Goal: Information Seeking & Learning: Compare options

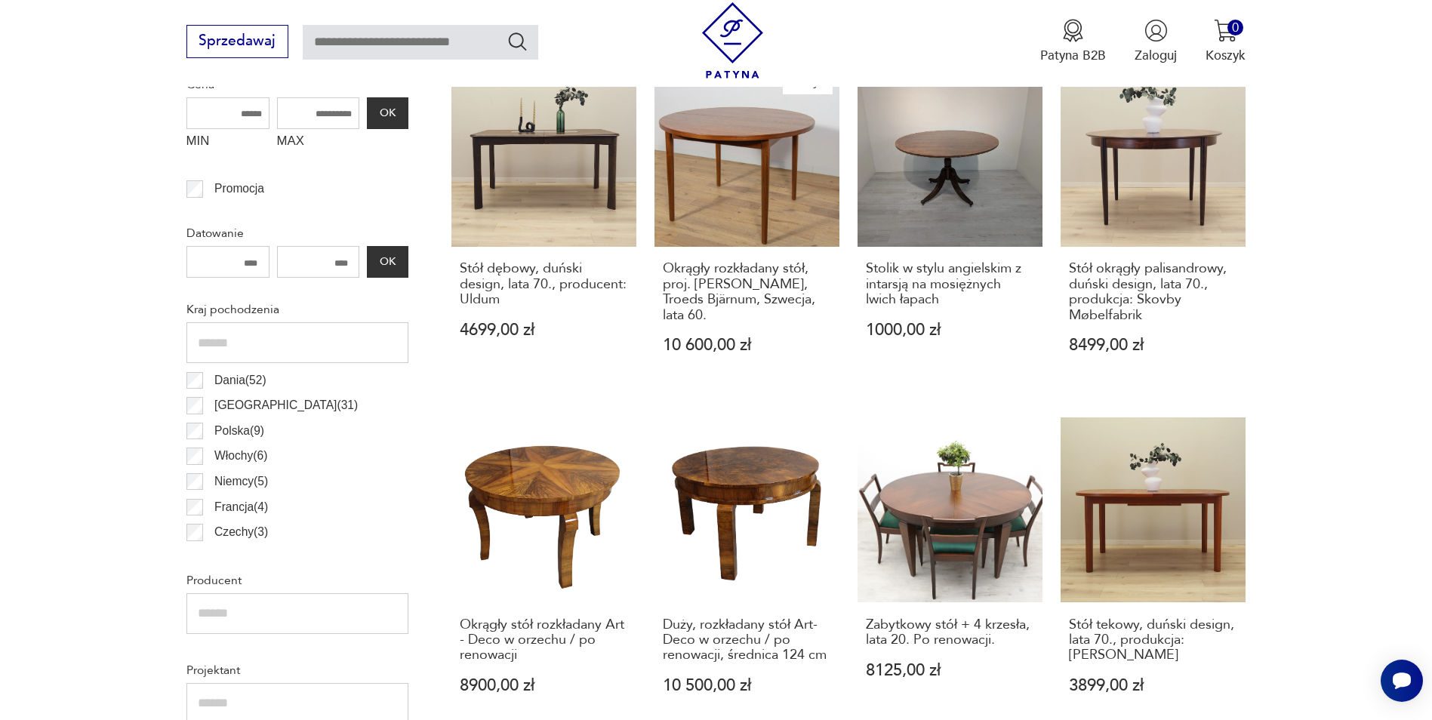
scroll to position [737, 0]
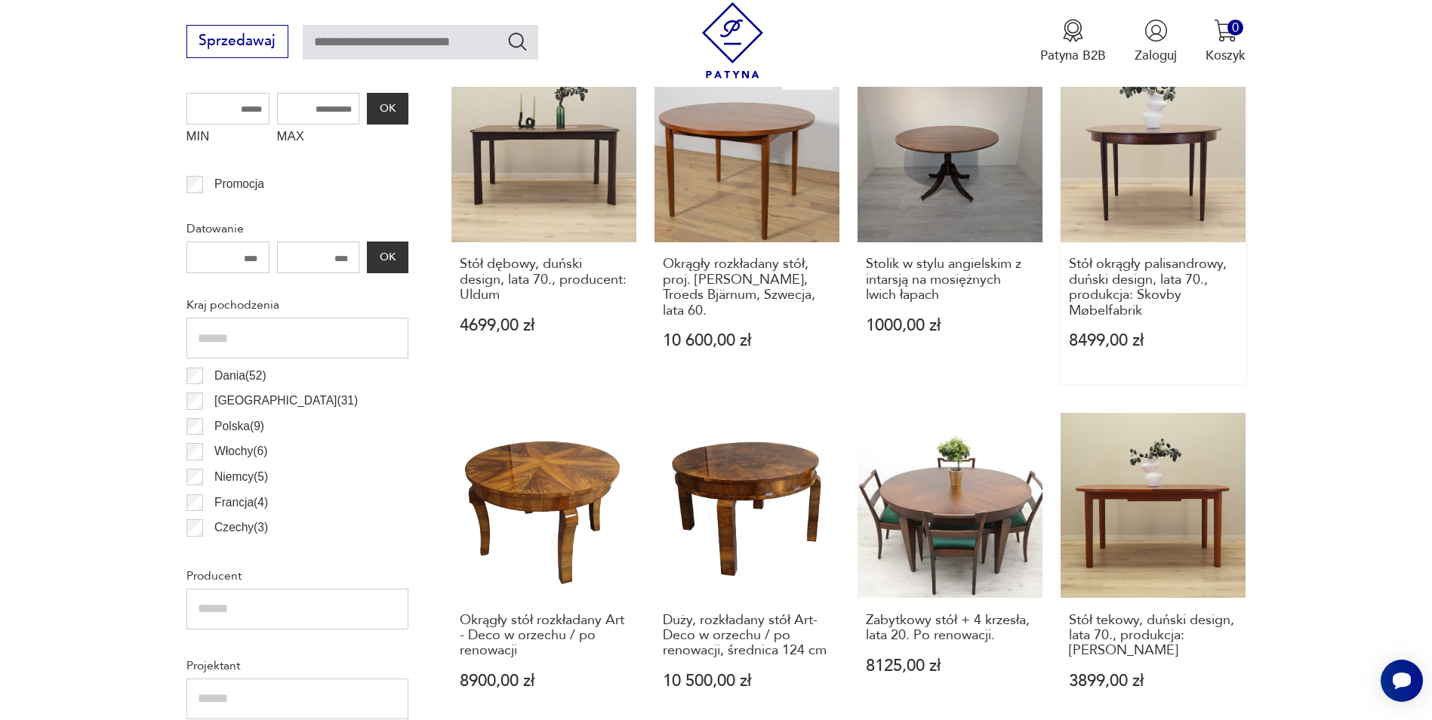
click at [1124, 177] on link "Stół okrągły palisandrowy, duński design, lata 70., produkcja: Skovby Møbelfabr…" at bounding box center [1153, 220] width 185 height 327
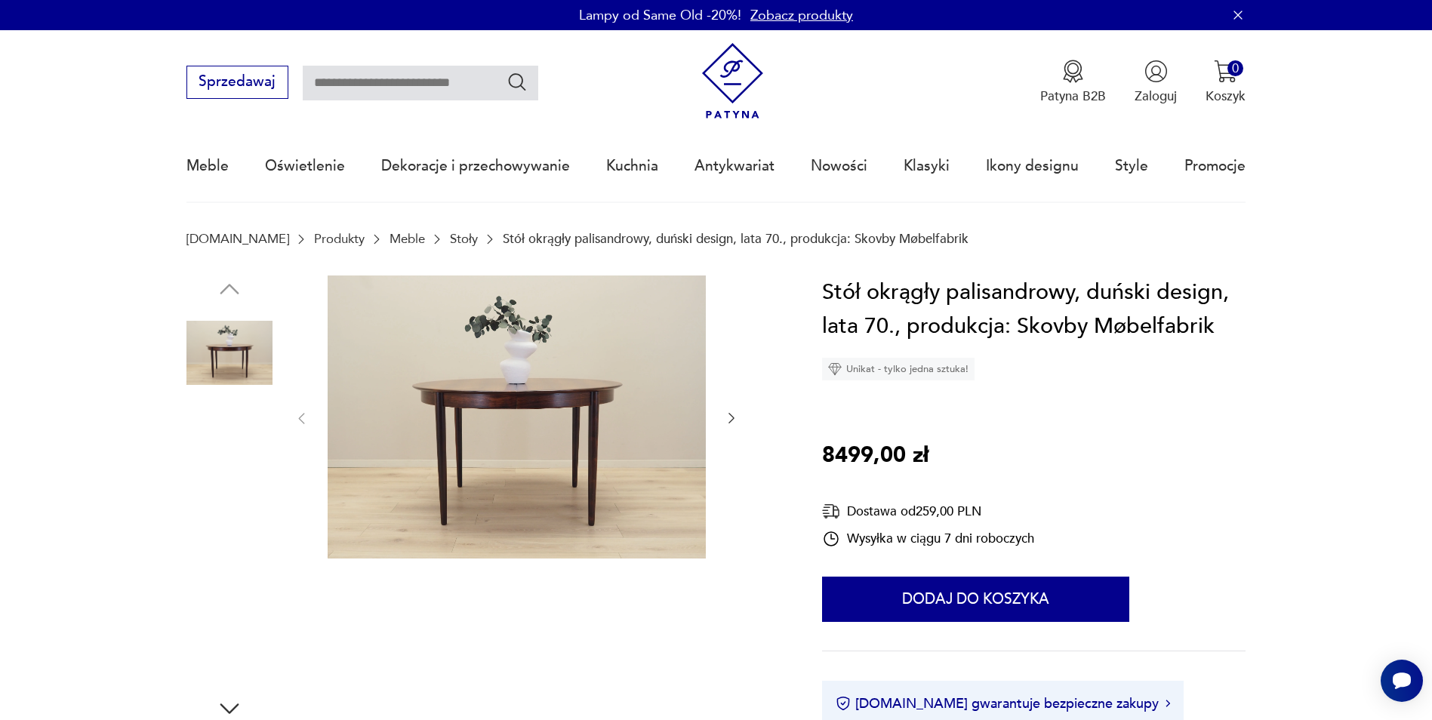
scroll to position [33, 0]
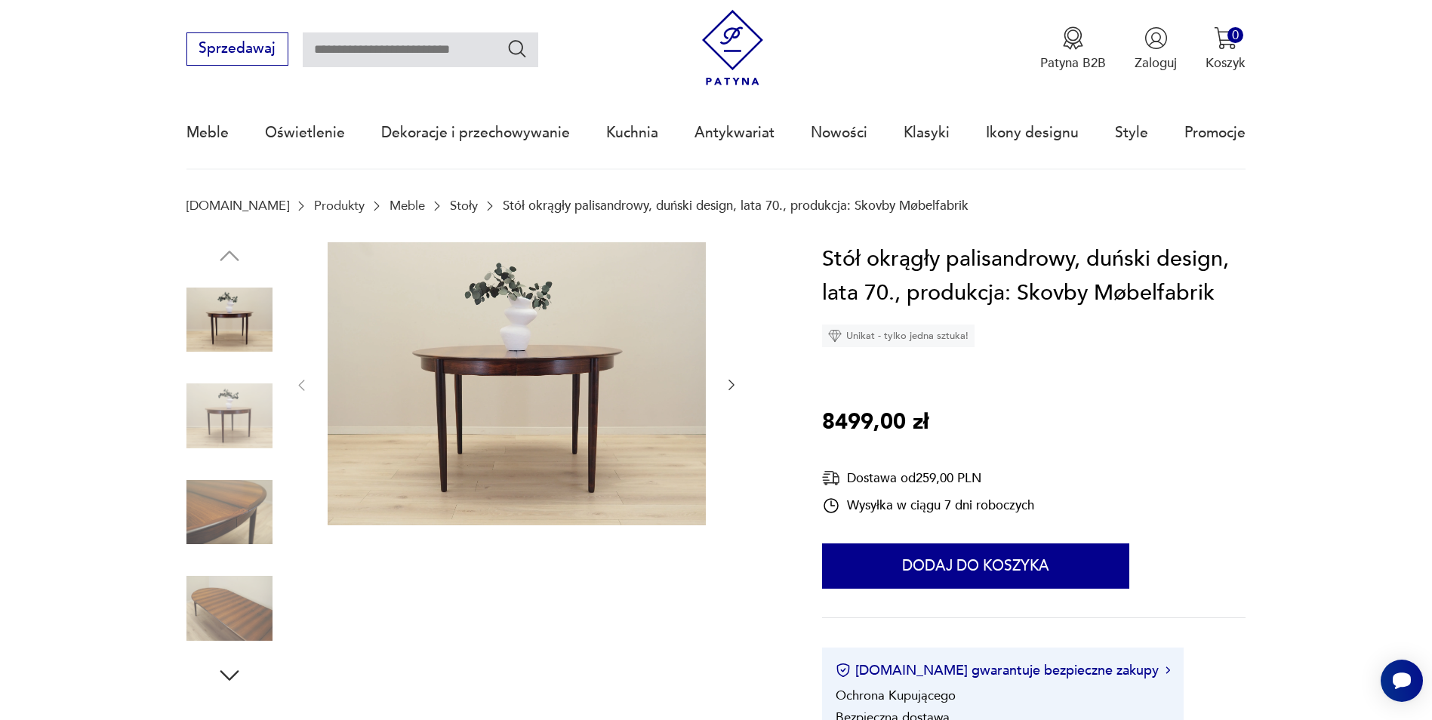
click at [735, 387] on icon "button" at bounding box center [731, 384] width 15 height 15
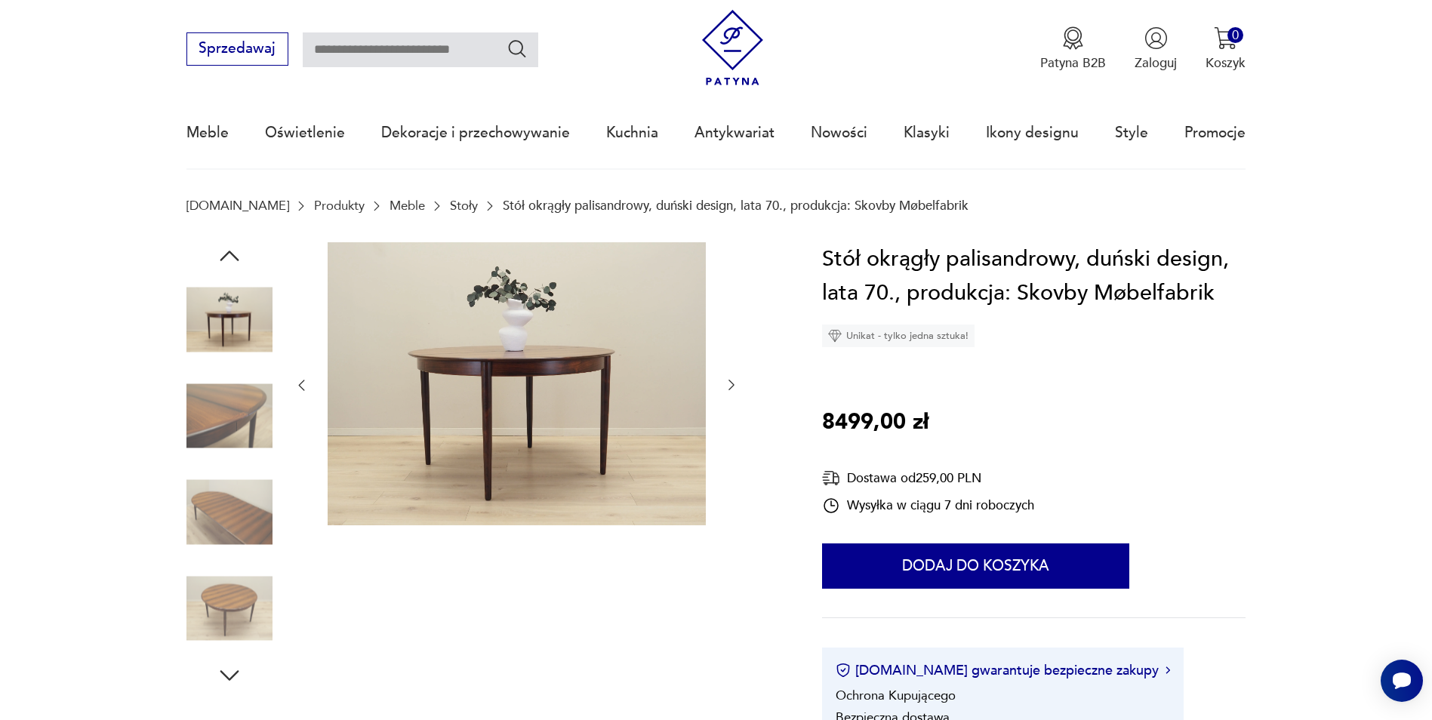
click at [735, 387] on icon "button" at bounding box center [731, 384] width 15 height 15
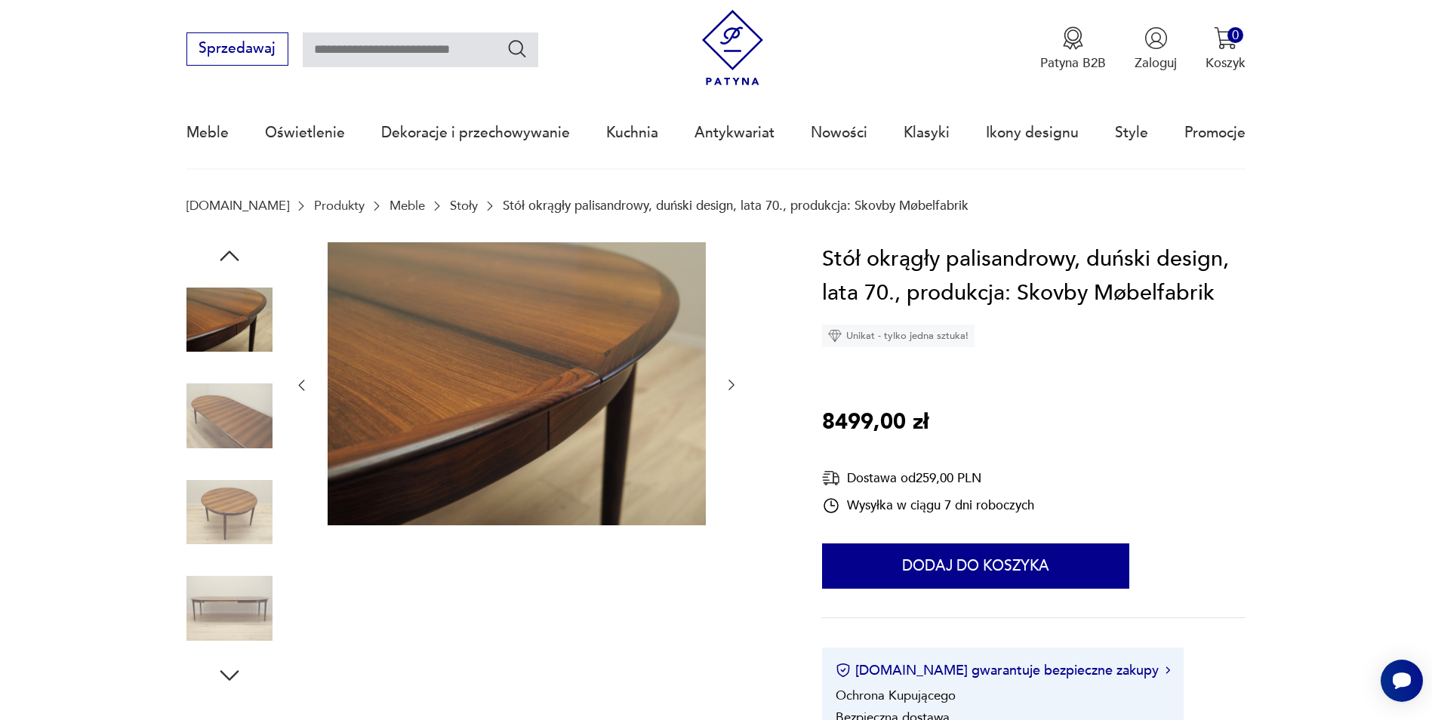
click at [735, 387] on icon "button" at bounding box center [731, 384] width 15 height 15
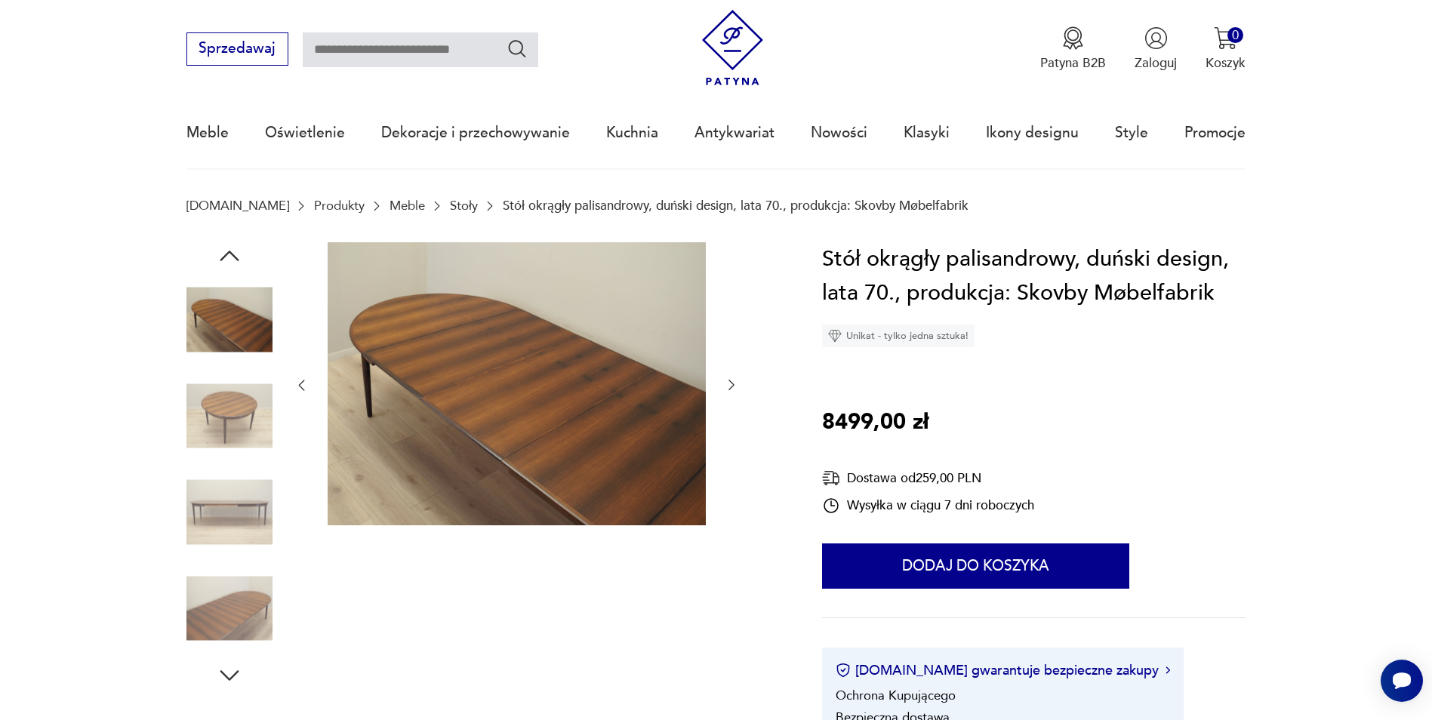
click at [735, 387] on icon "button" at bounding box center [731, 384] width 15 height 15
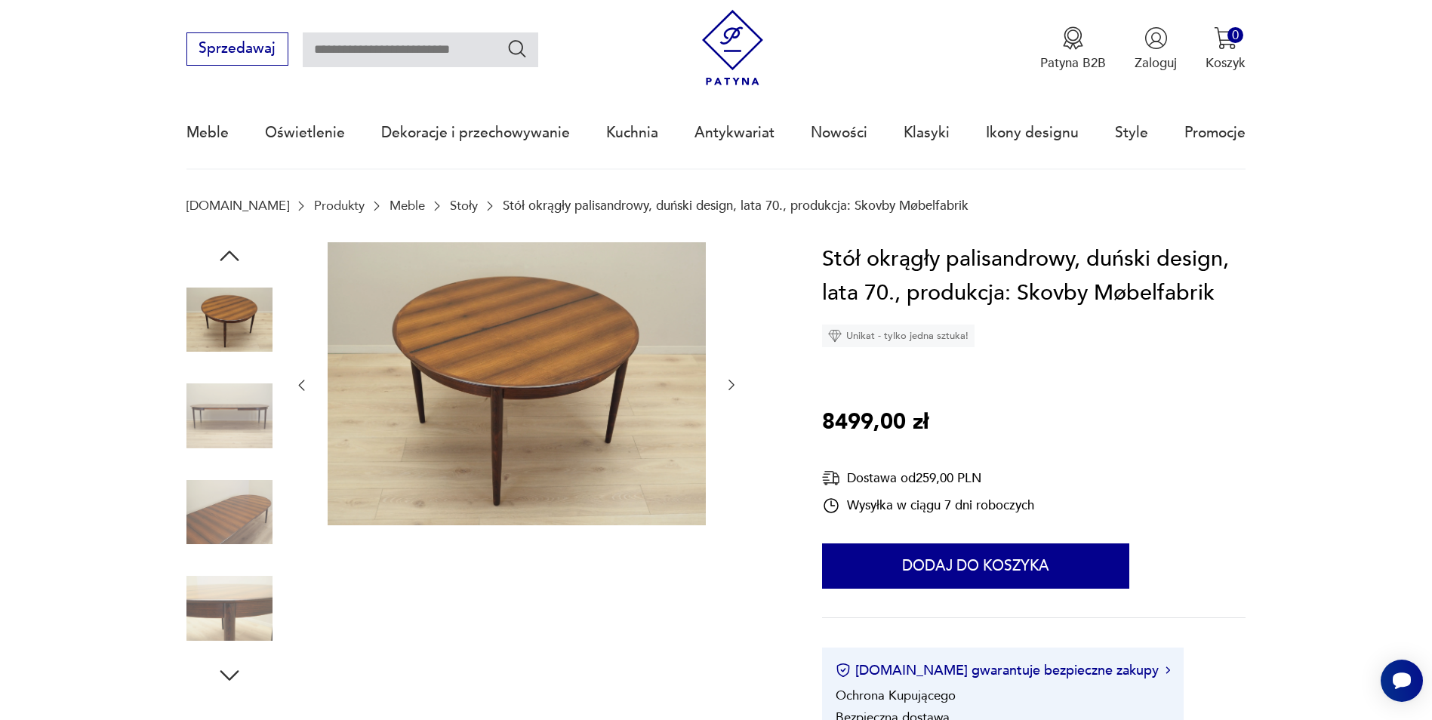
click at [735, 387] on icon "button" at bounding box center [731, 384] width 15 height 15
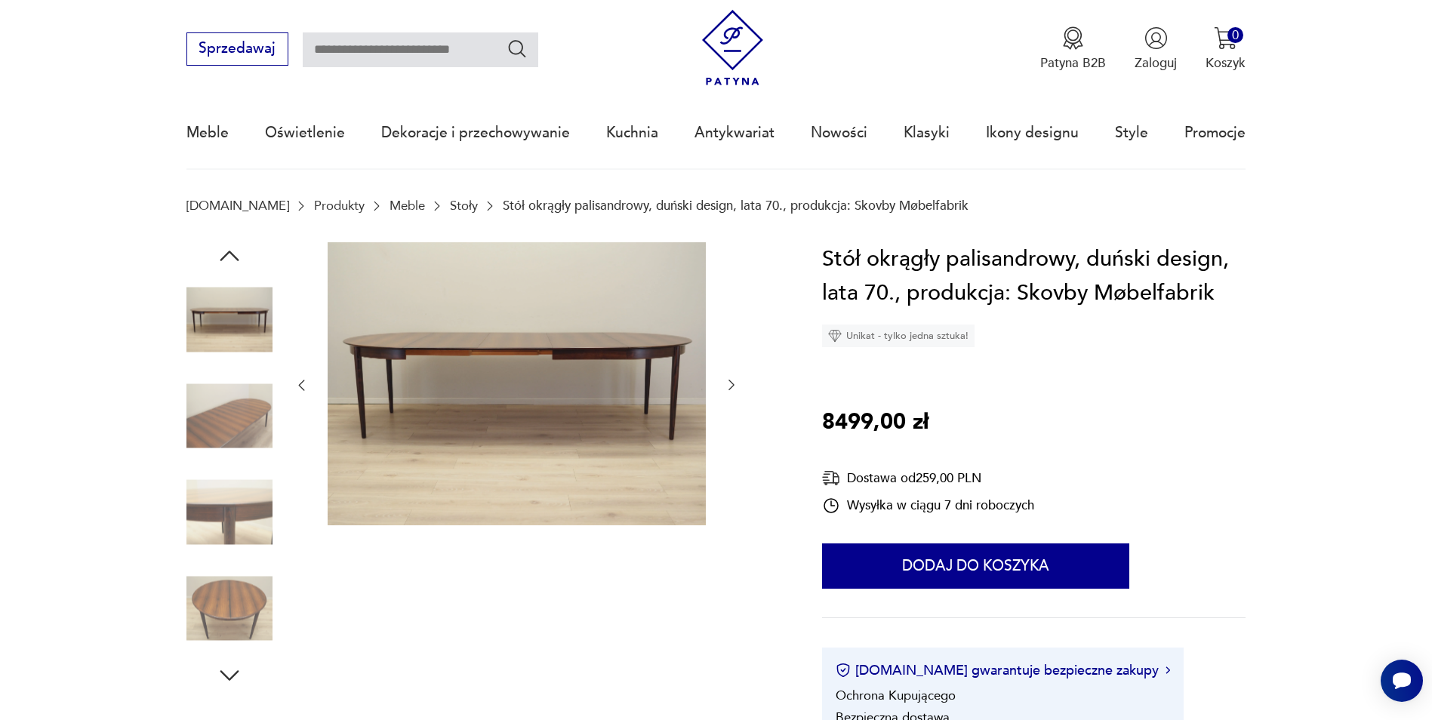
click at [735, 387] on icon "button" at bounding box center [731, 384] width 15 height 15
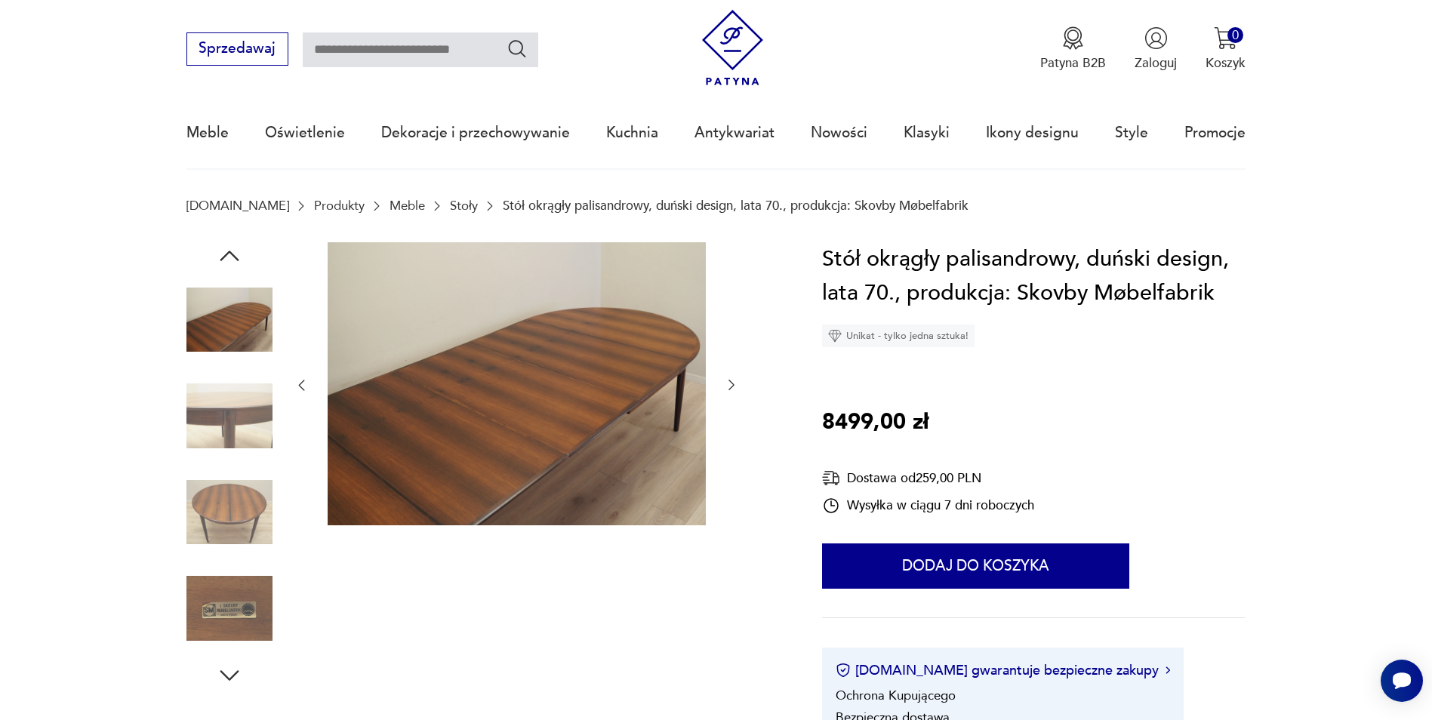
click at [735, 387] on icon "button" at bounding box center [731, 384] width 15 height 15
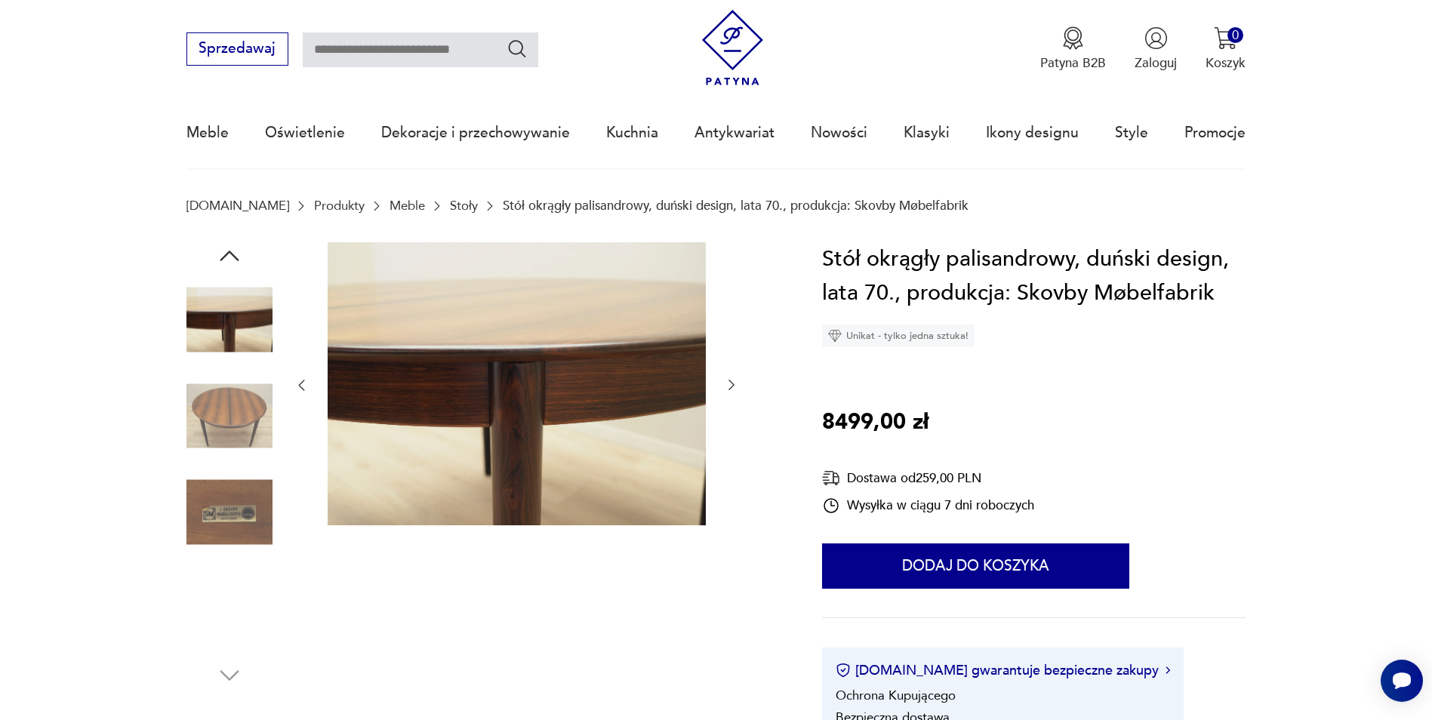
click at [735, 387] on icon "button" at bounding box center [731, 384] width 15 height 15
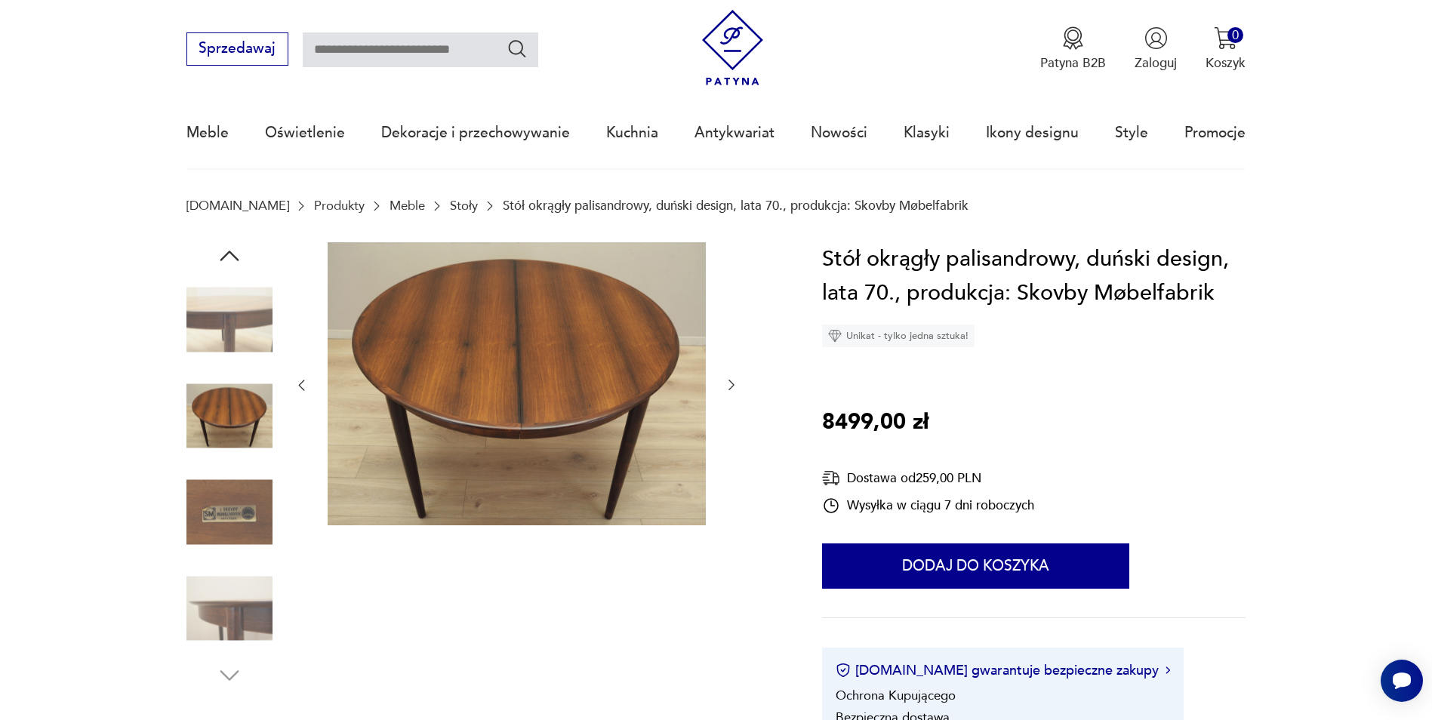
click at [735, 387] on icon "button" at bounding box center [731, 384] width 15 height 15
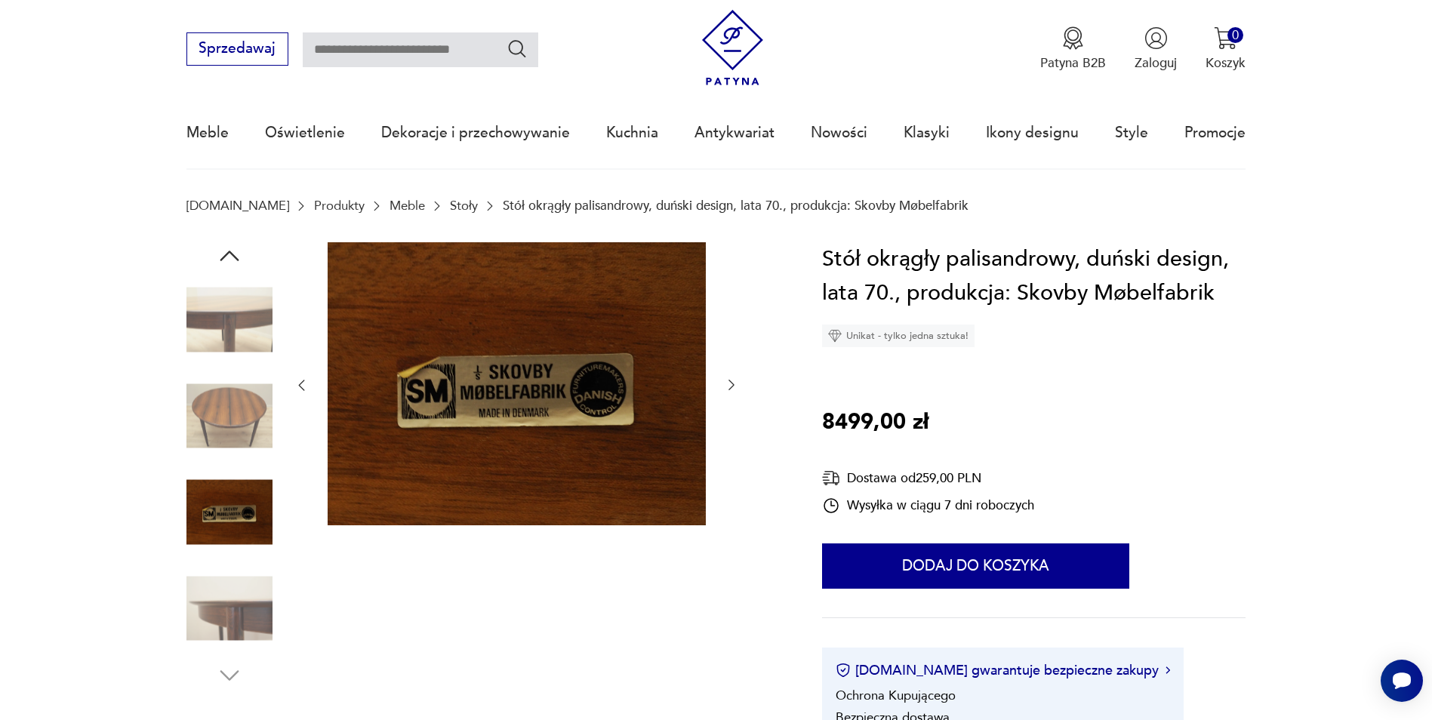
click at [735, 387] on icon "button" at bounding box center [731, 384] width 15 height 15
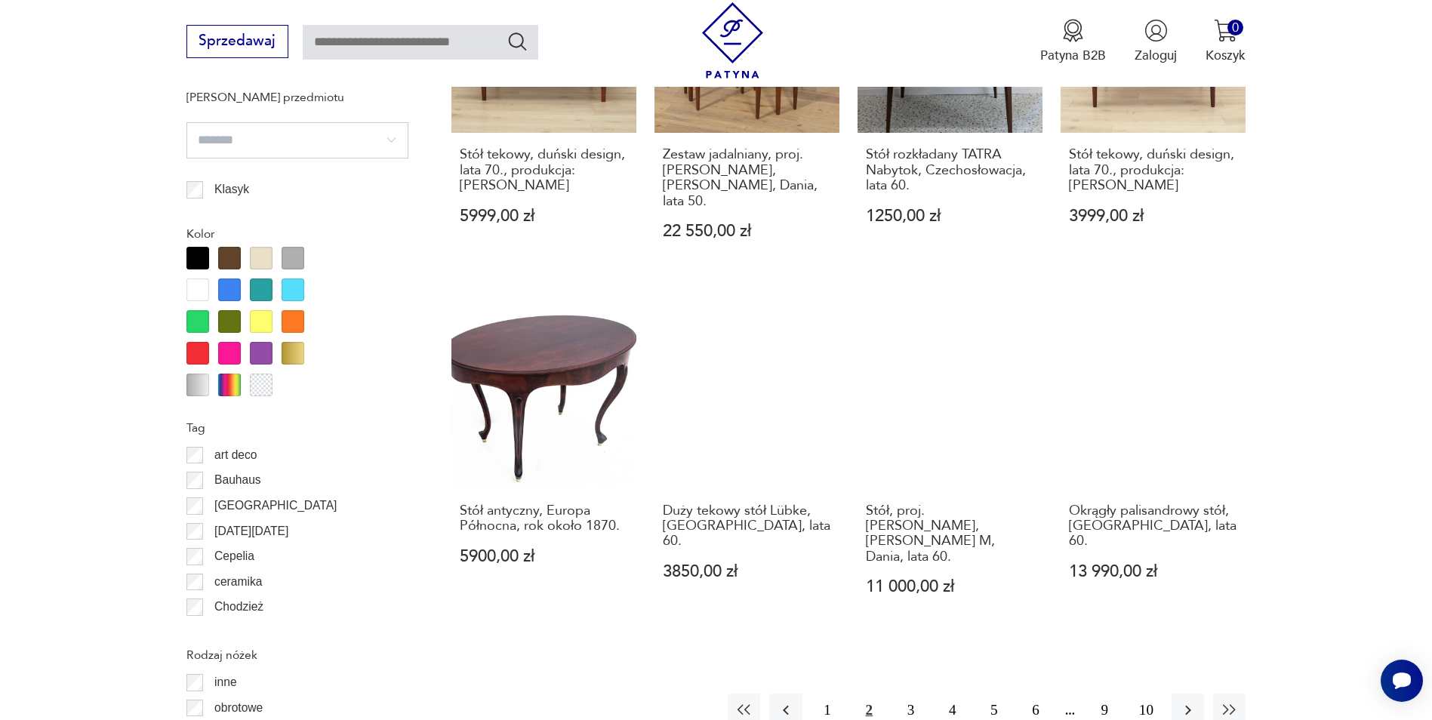
scroll to position [1674, 0]
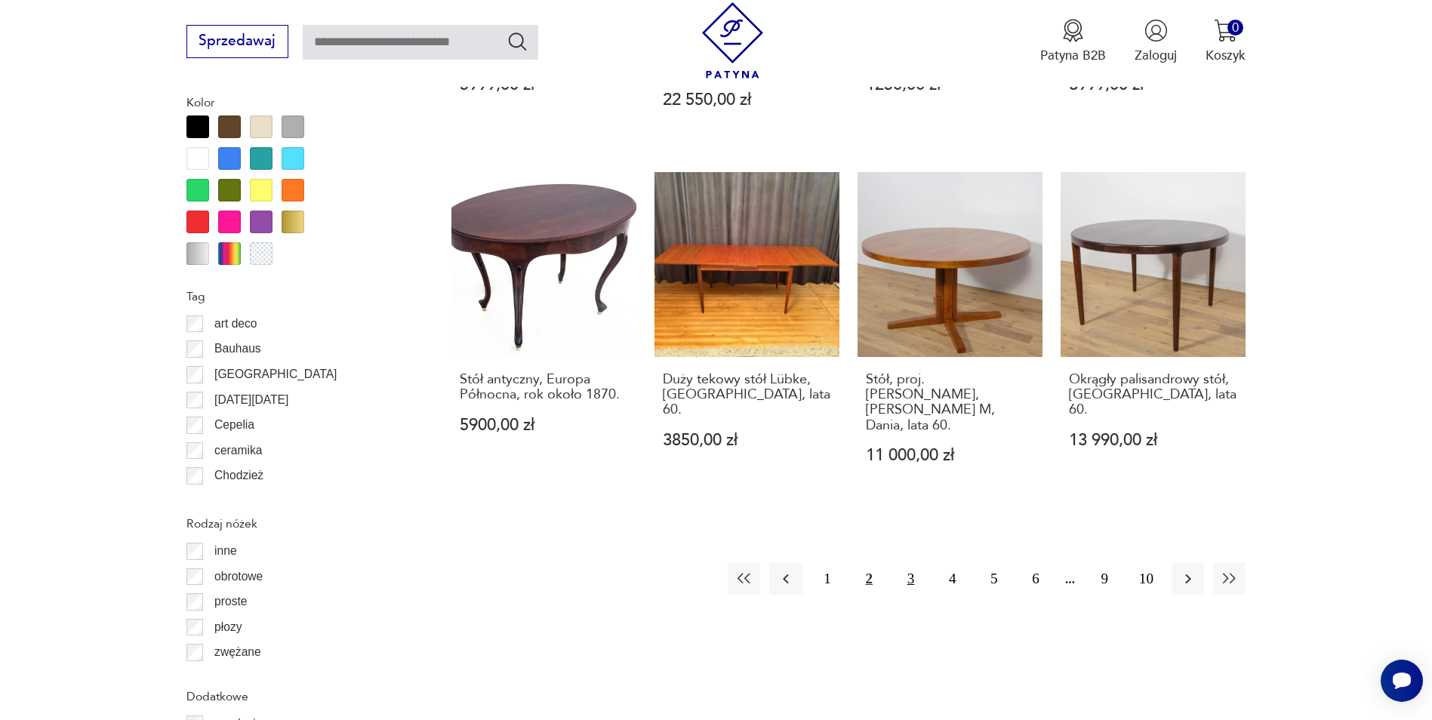
click at [911, 562] on button "3" at bounding box center [911, 578] width 32 height 32
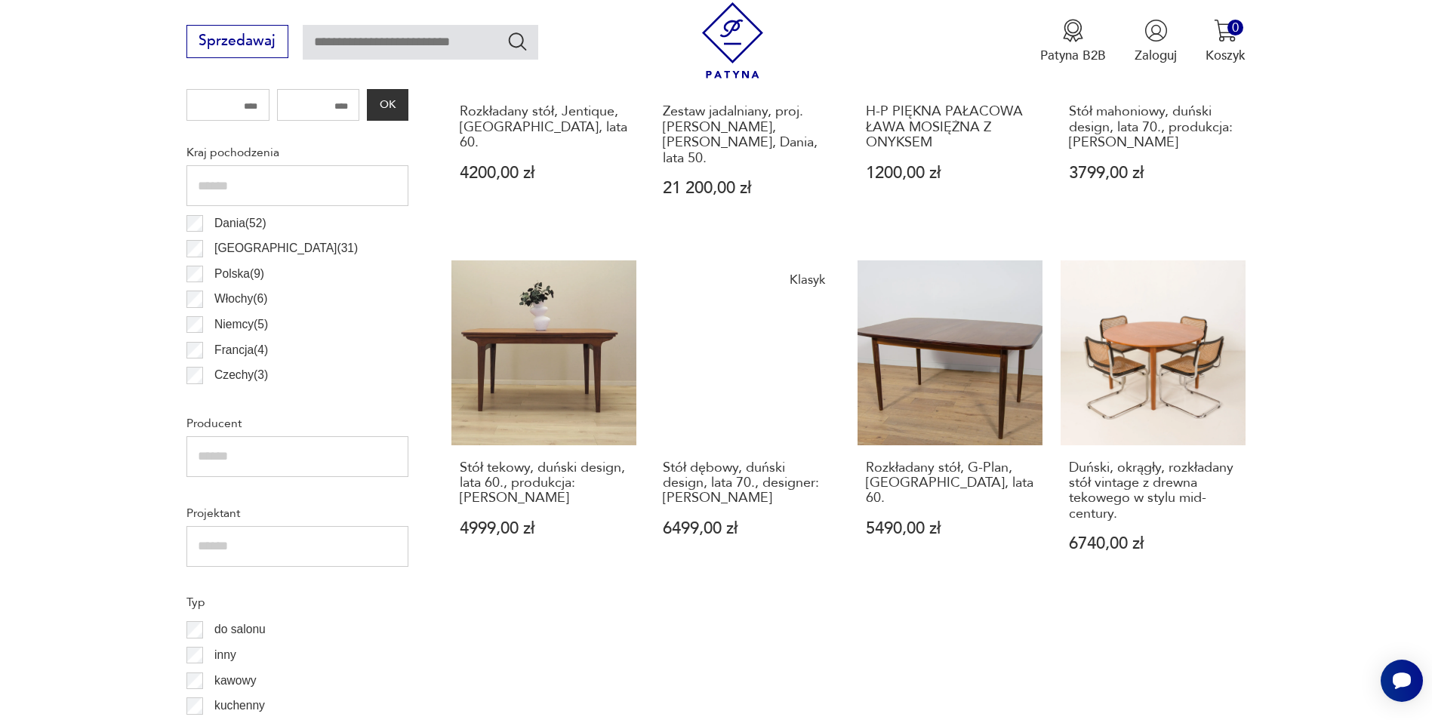
scroll to position [896, 0]
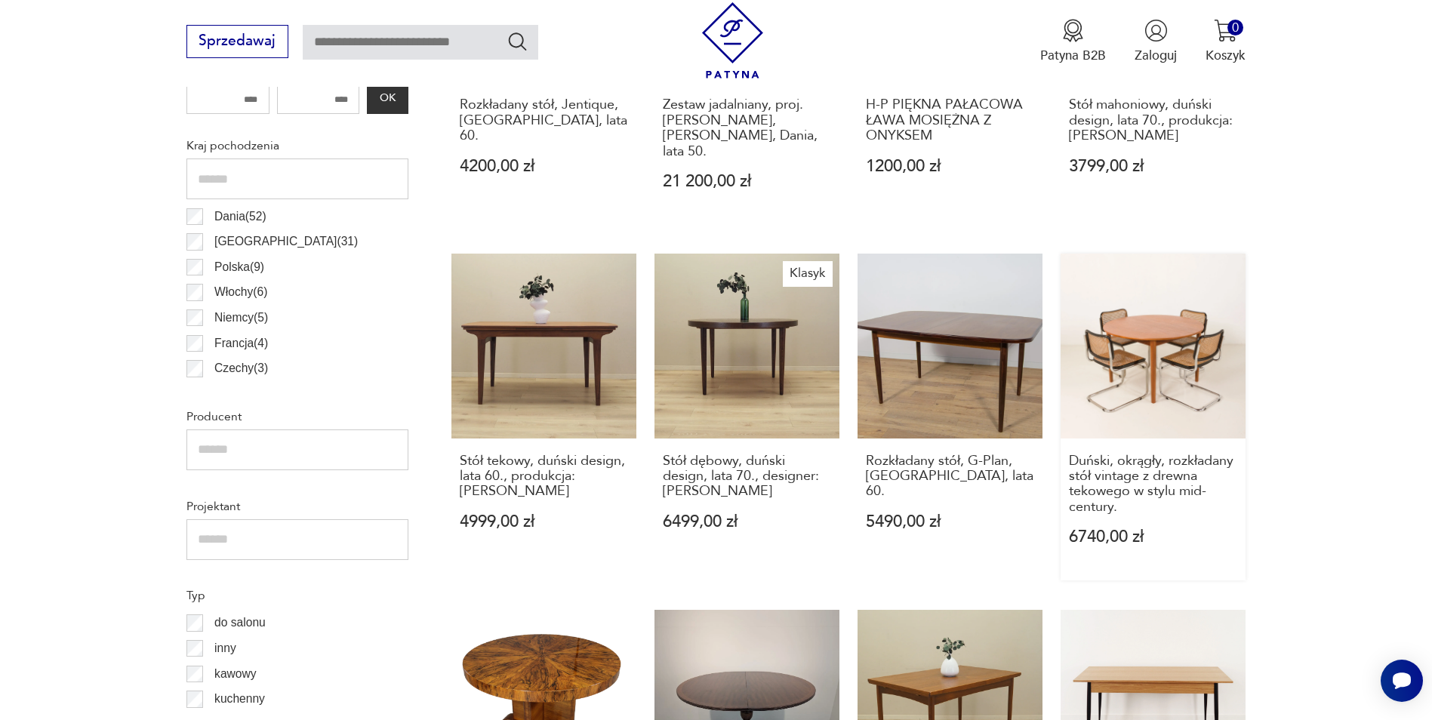
click at [1111, 353] on link "Duński, okrągły, rozkładany stół vintage z drewna tekowego w stylu mid-century.…" at bounding box center [1153, 417] width 185 height 327
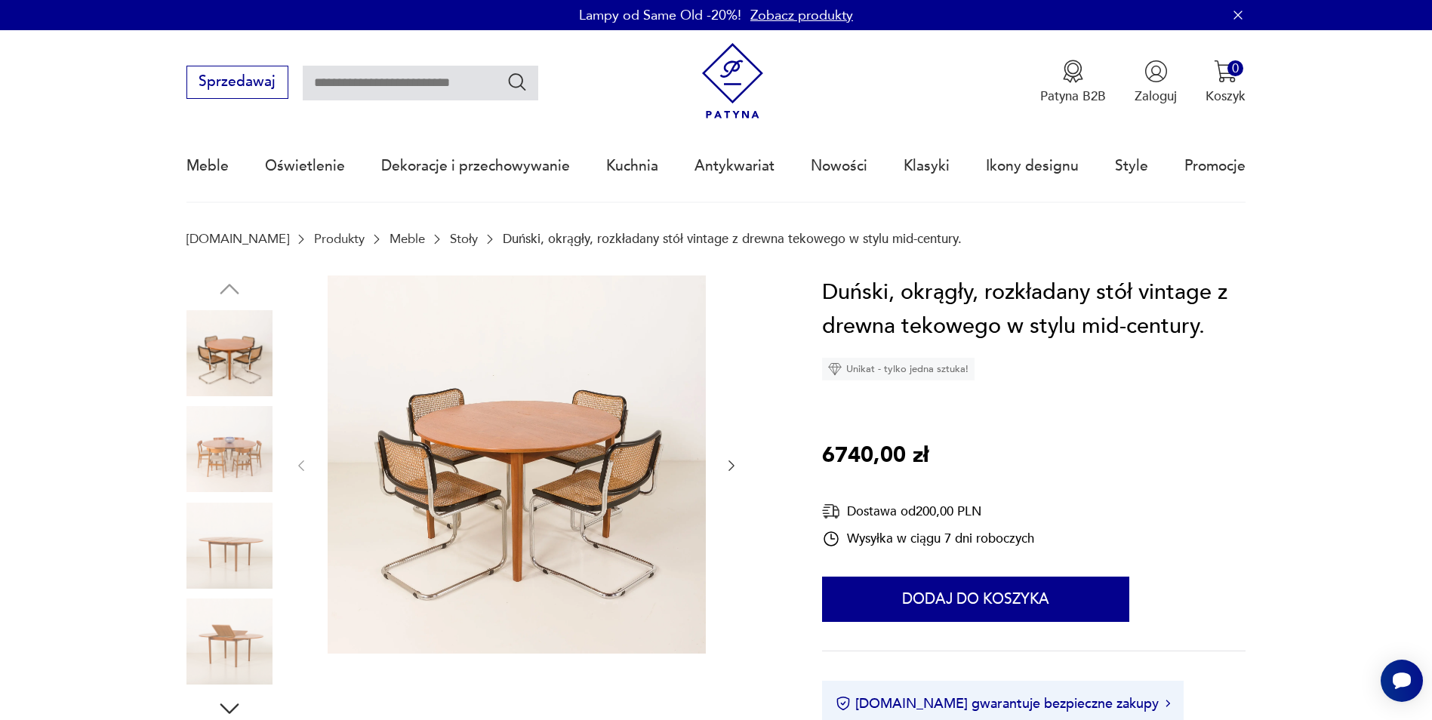
click at [242, 452] on img at bounding box center [229, 449] width 86 height 86
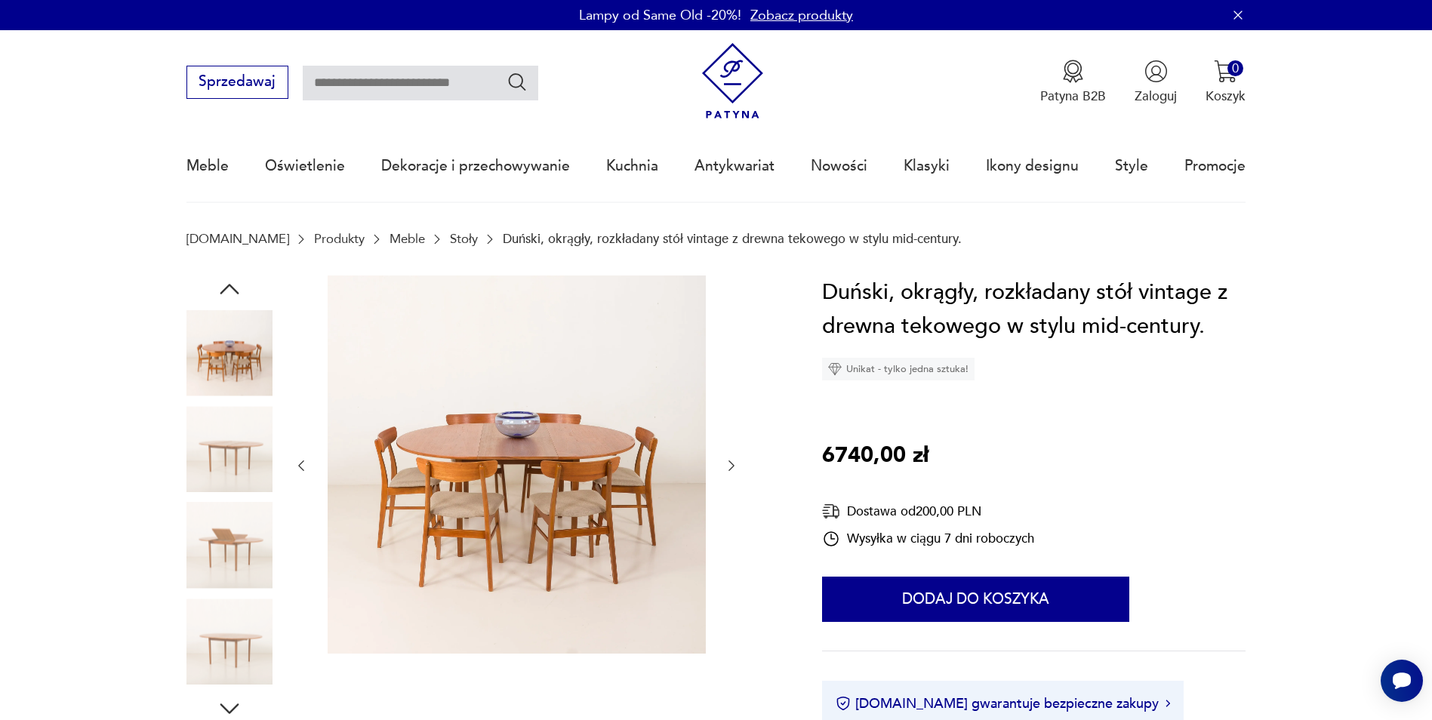
click at [234, 512] on img at bounding box center [229, 546] width 86 height 86
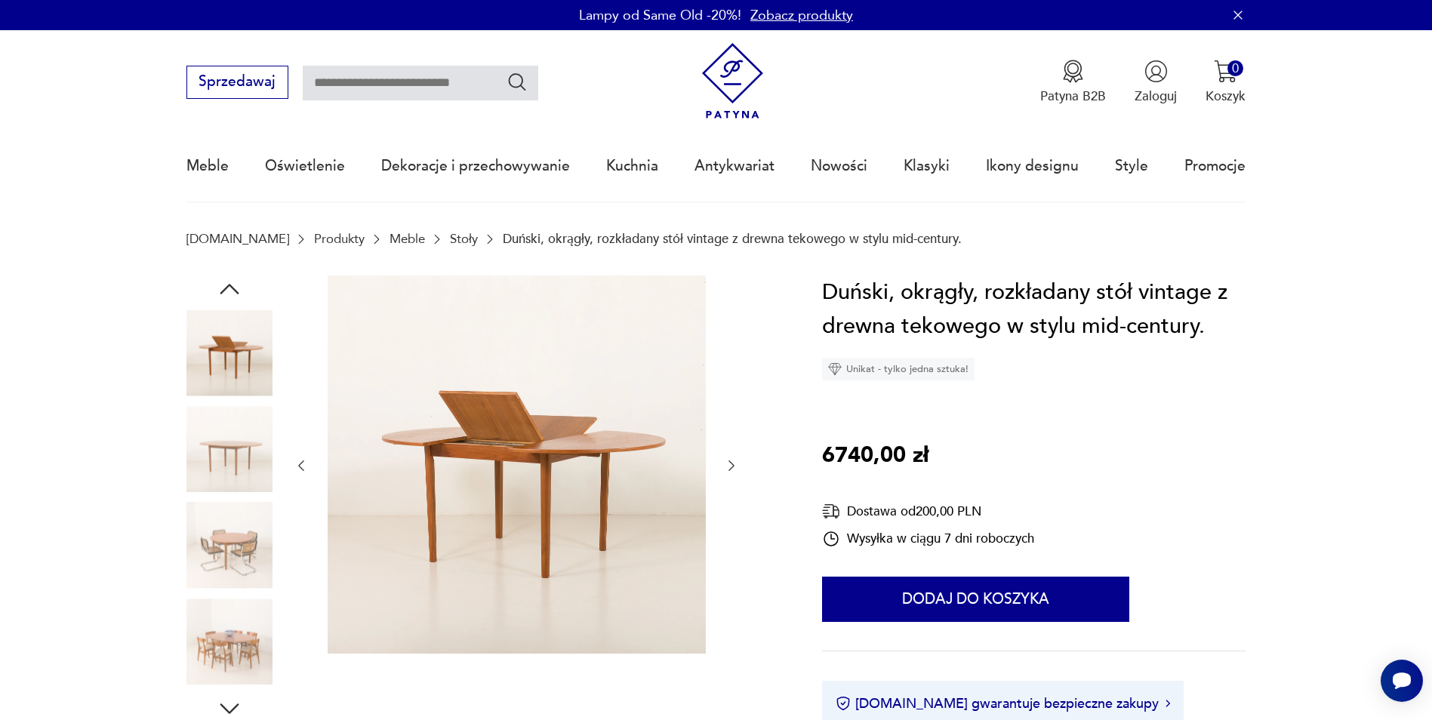
click at [223, 578] on img at bounding box center [229, 546] width 86 height 86
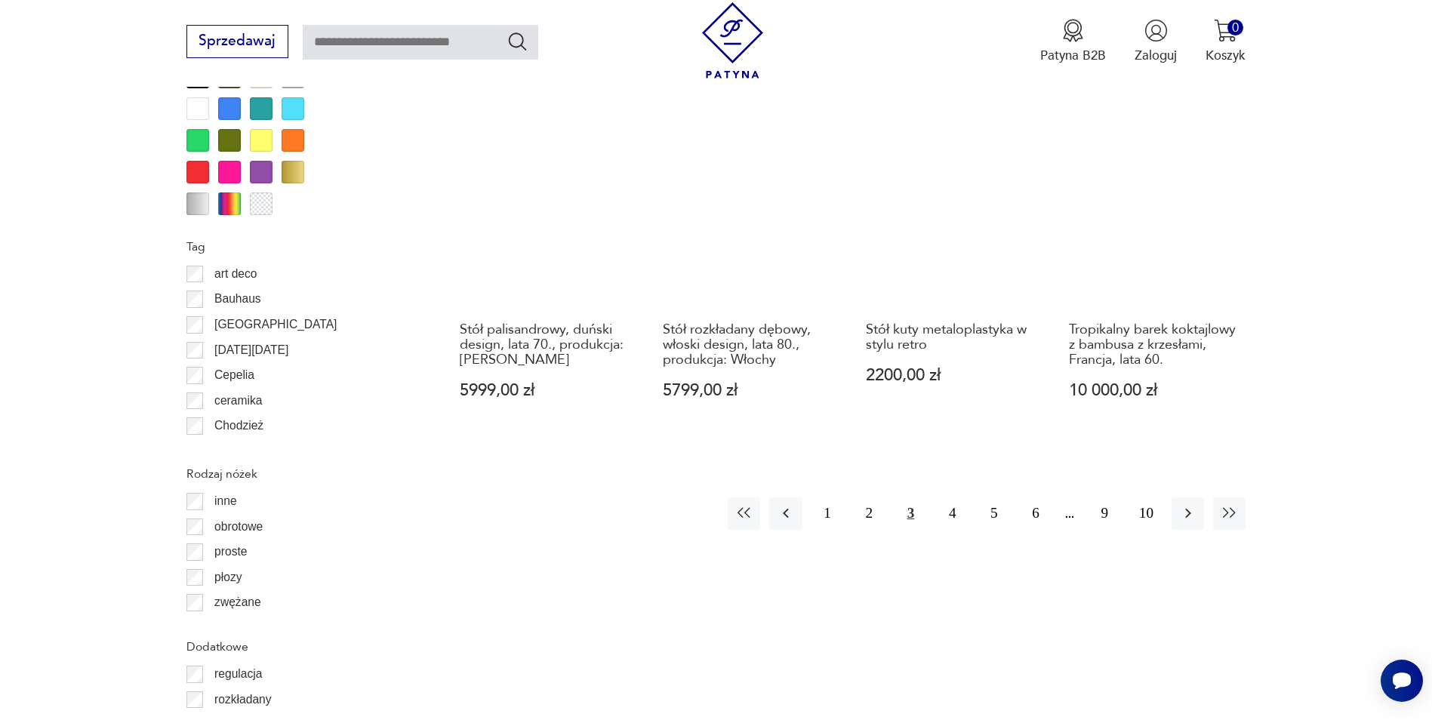
scroll to position [1724, 0]
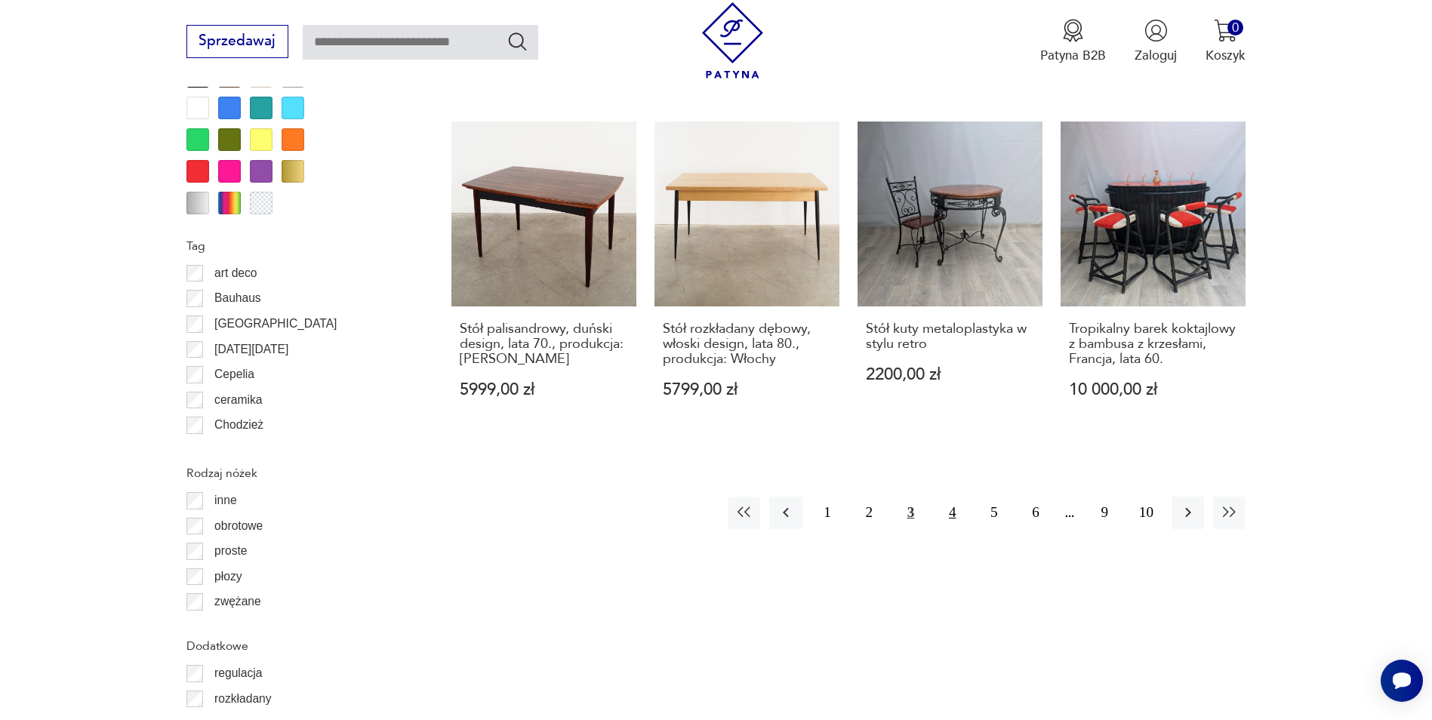
click at [957, 503] on button "4" at bounding box center [952, 513] width 32 height 32
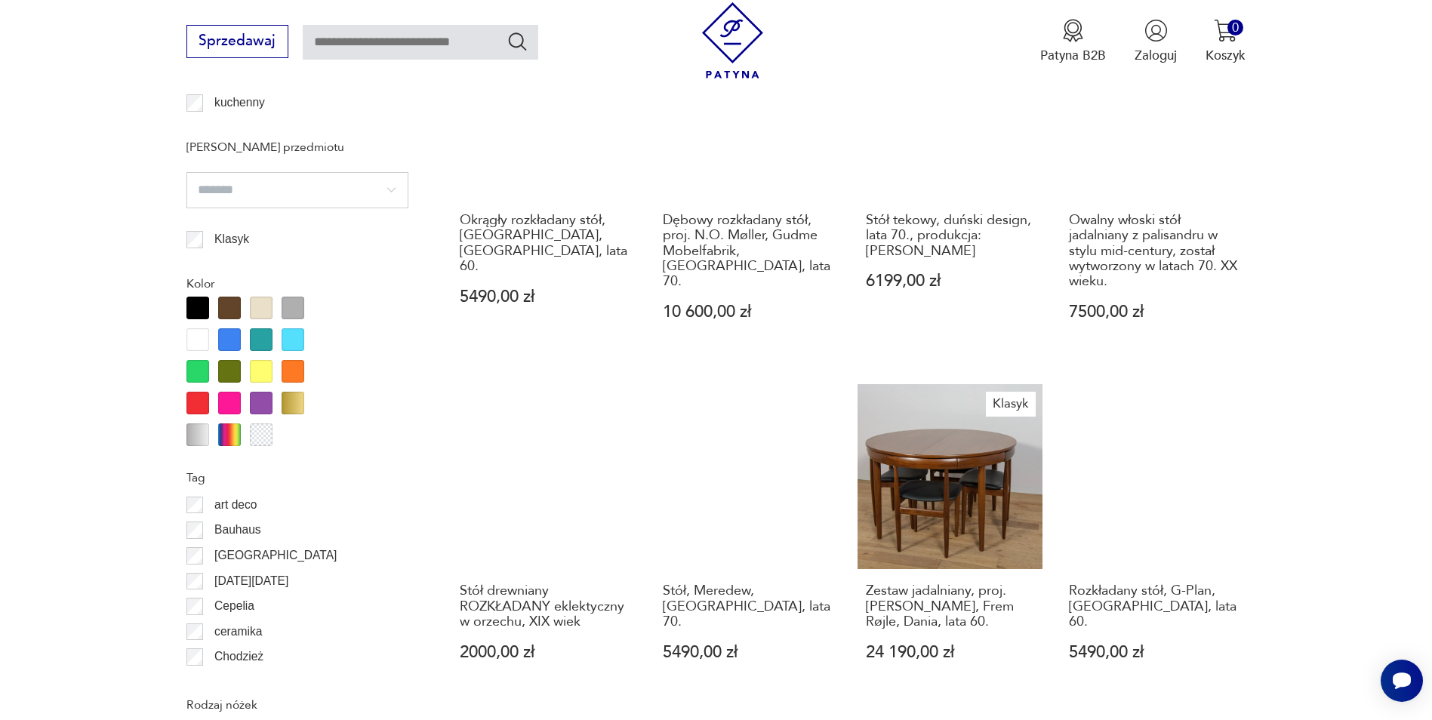
scroll to position [1494, 0]
